Goal: Find specific page/section: Find specific page/section

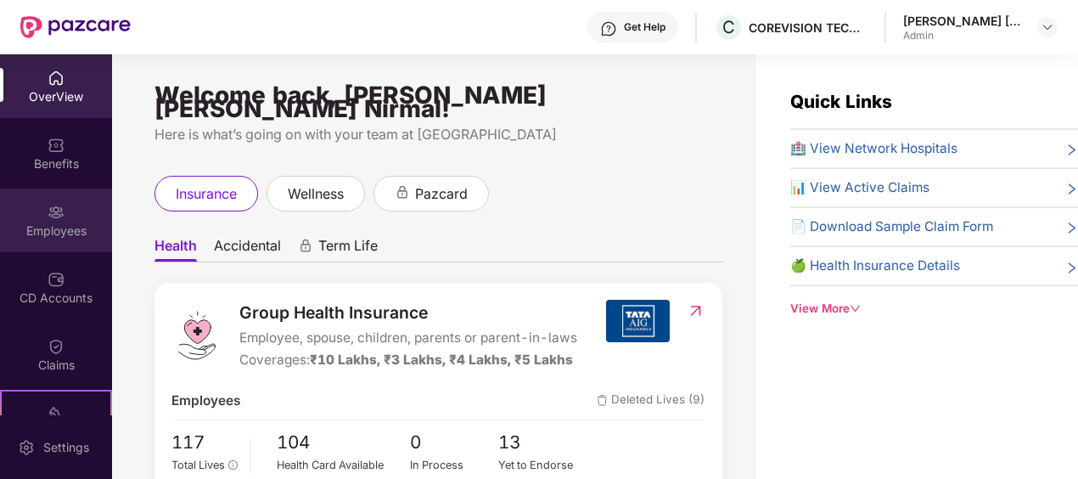
click at [52, 222] on div "Employees" at bounding box center [56, 230] width 112 height 17
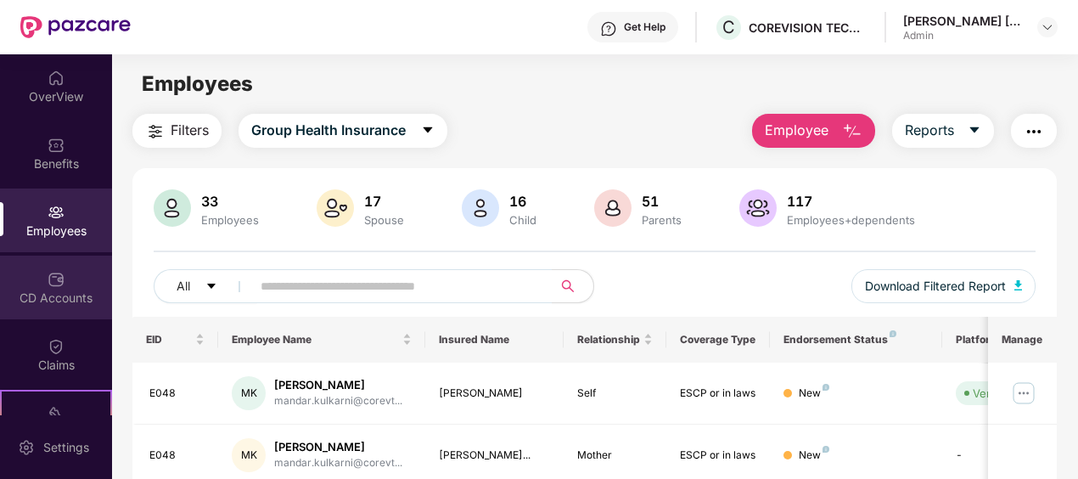
click at [70, 280] on div "CD Accounts" at bounding box center [56, 287] width 112 height 64
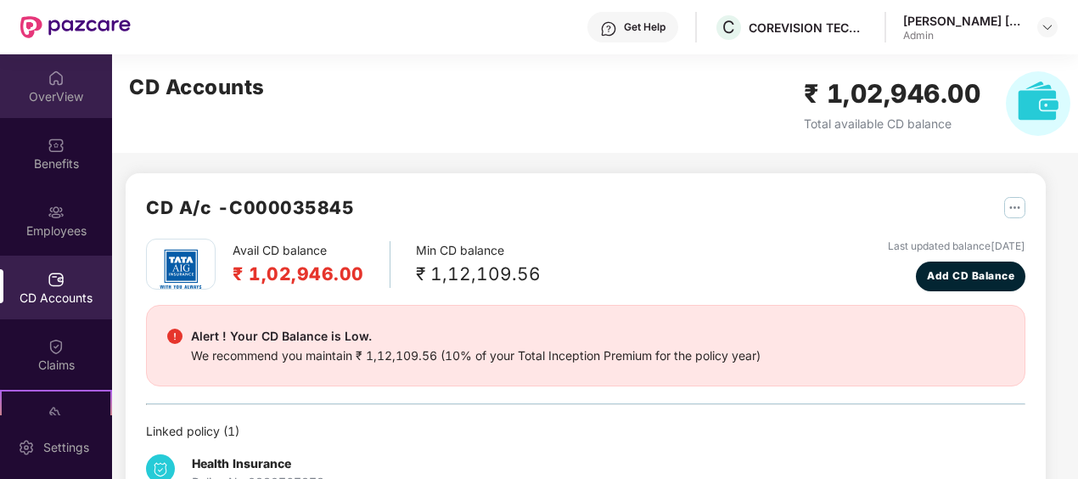
click at [48, 81] on img at bounding box center [56, 78] width 17 height 17
